Goal: Transaction & Acquisition: Purchase product/service

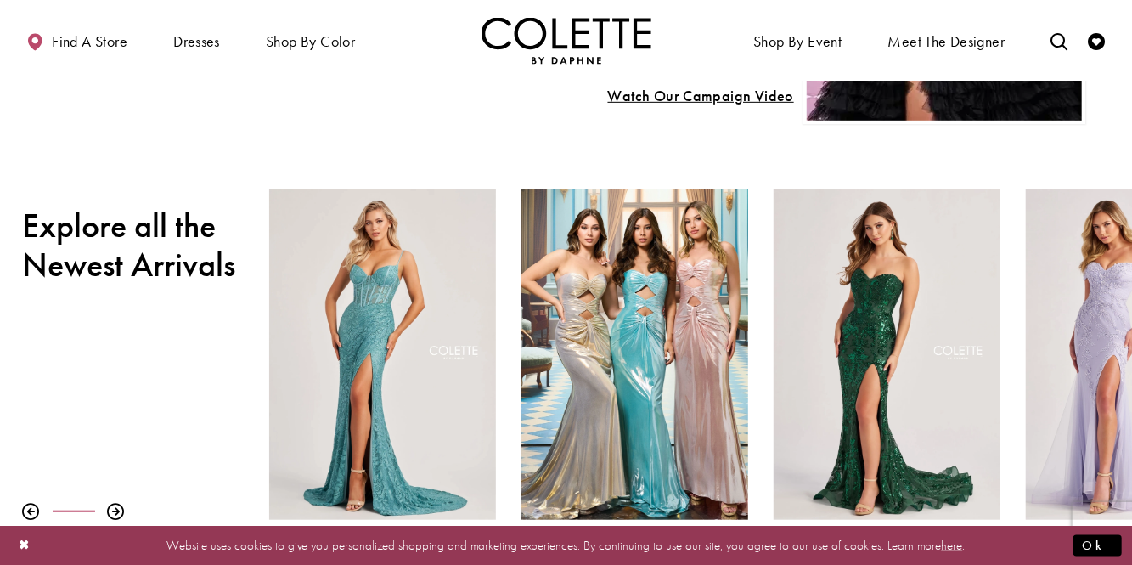
scroll to position [477, 0]
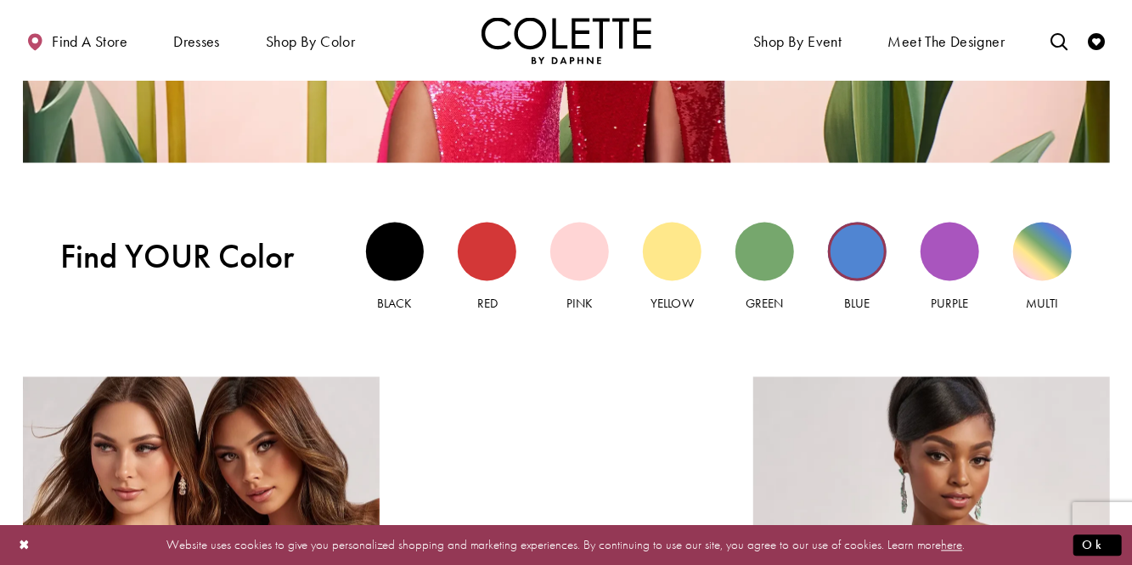
click at [678, 258] on div "Blue view" at bounding box center [857, 251] width 59 height 59
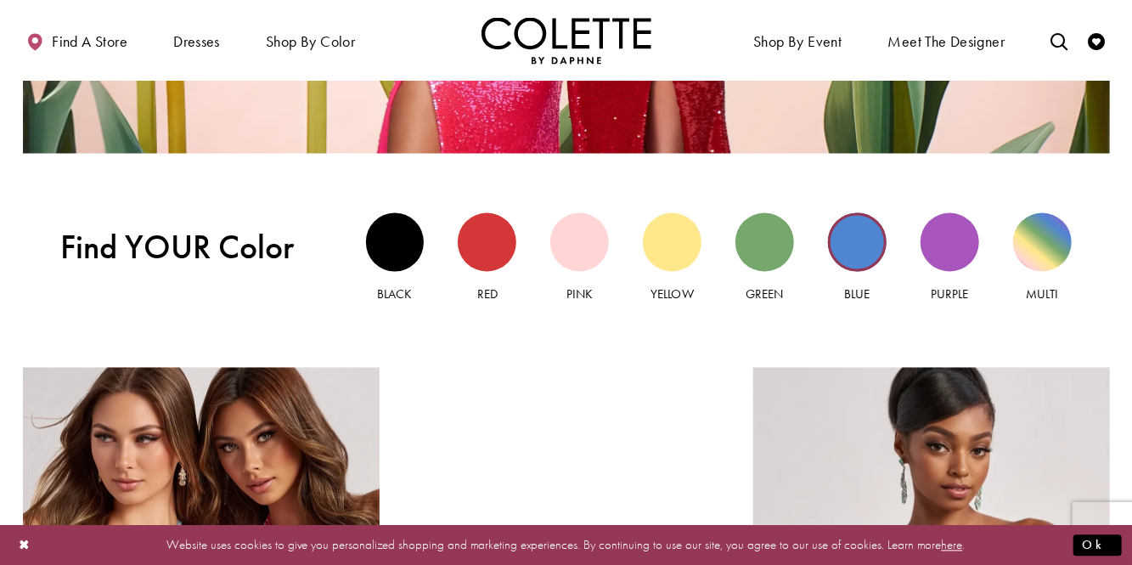
scroll to position [1493, 0]
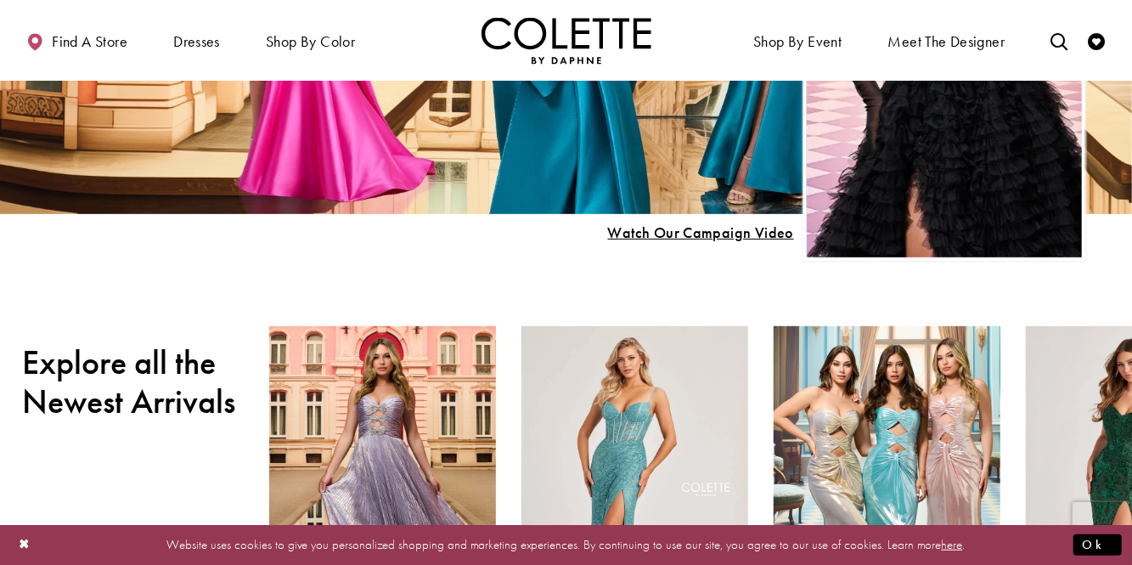
scroll to position [320, 0]
